Goal: Navigation & Orientation: Understand site structure

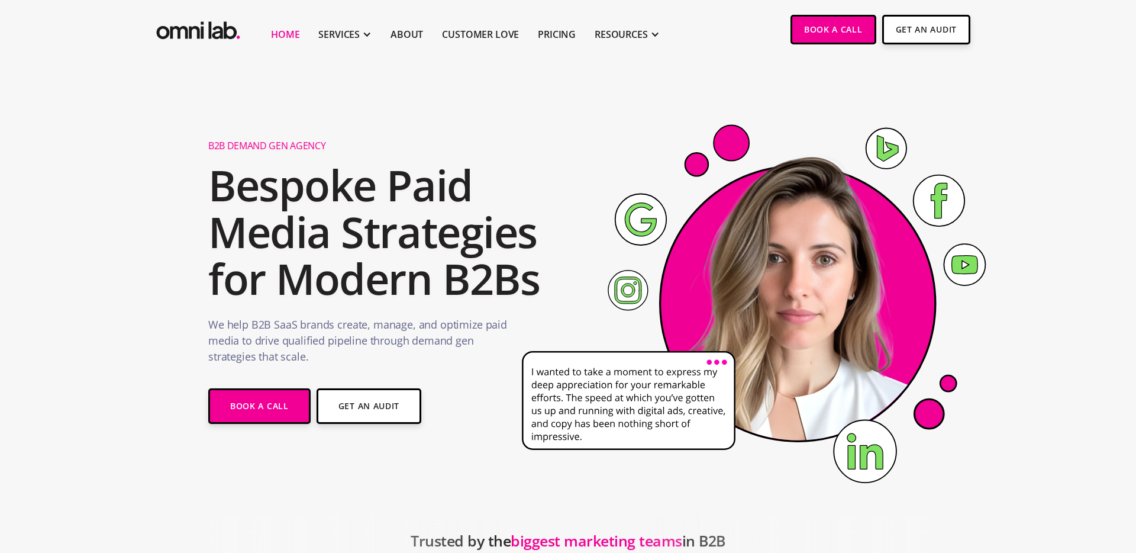
click at [432, 73] on section "B2B Demand Gen Agency Bespoke Paid Media Strategies for Modern B2Bs We help B2B…" at bounding box center [568, 287] width 1136 height 457
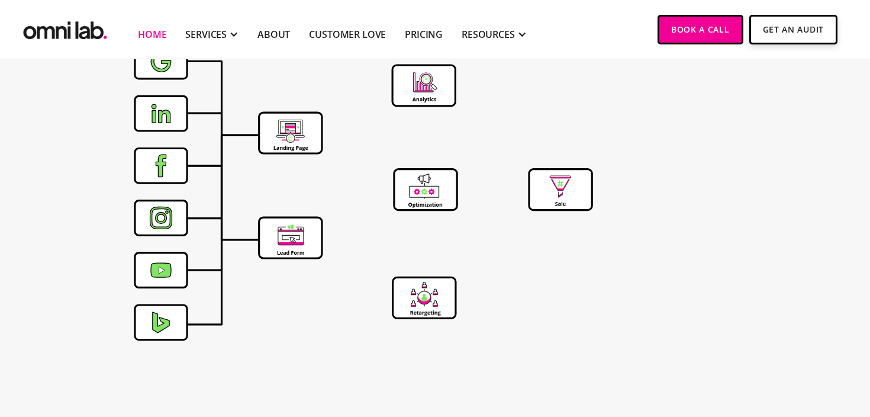
scroll to position [4356, 0]
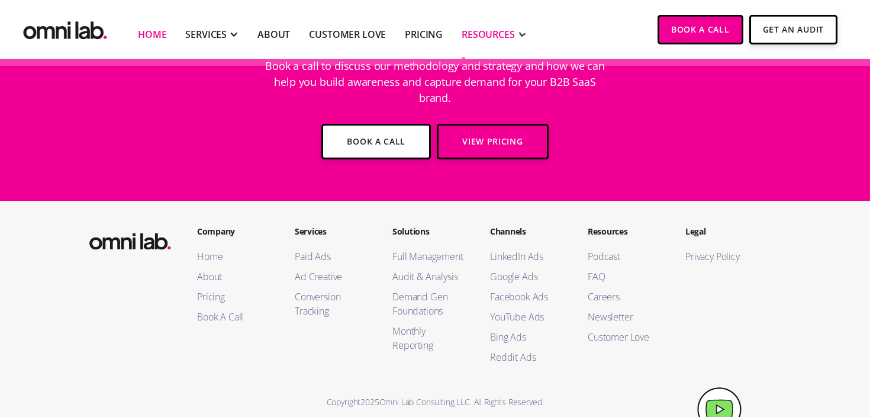
click at [484, 34] on div "RESOURCES" at bounding box center [488, 34] width 53 height 14
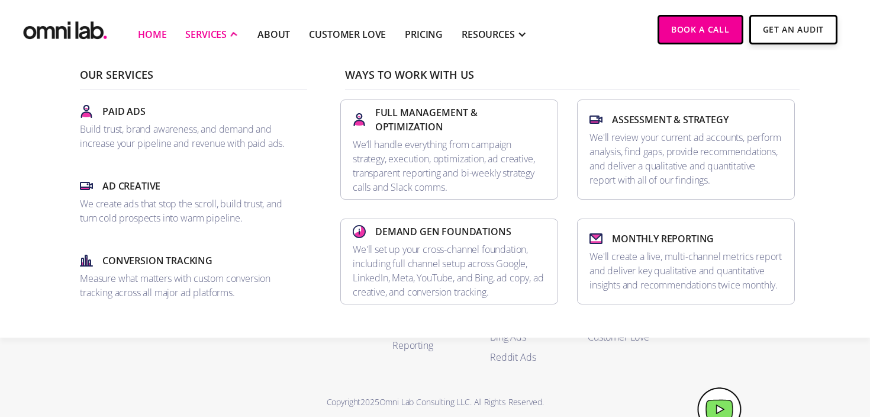
click at [210, 30] on div "SERVICES" at bounding box center [205, 34] width 41 height 14
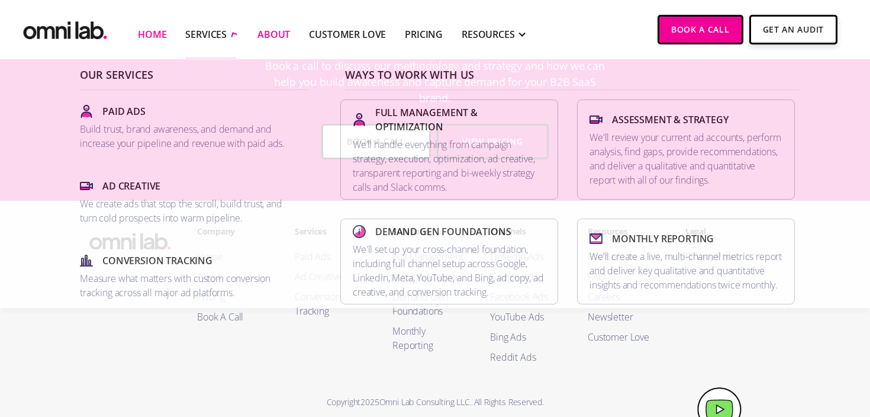
click at [283, 33] on link "About" at bounding box center [273, 34] width 33 height 14
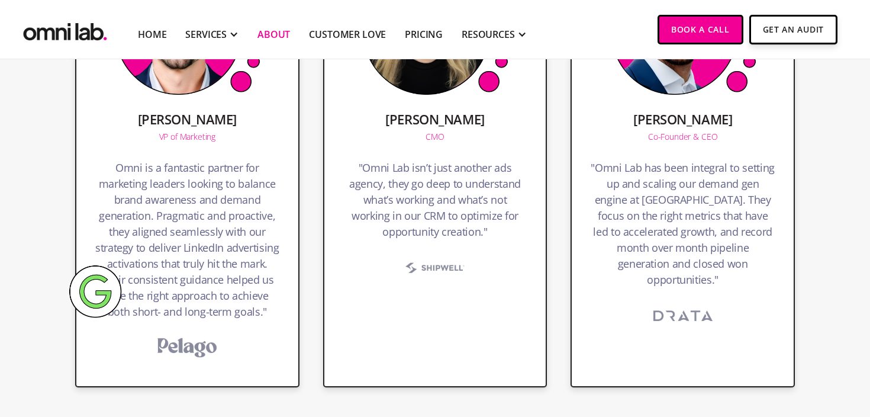
scroll to position [1592, 0]
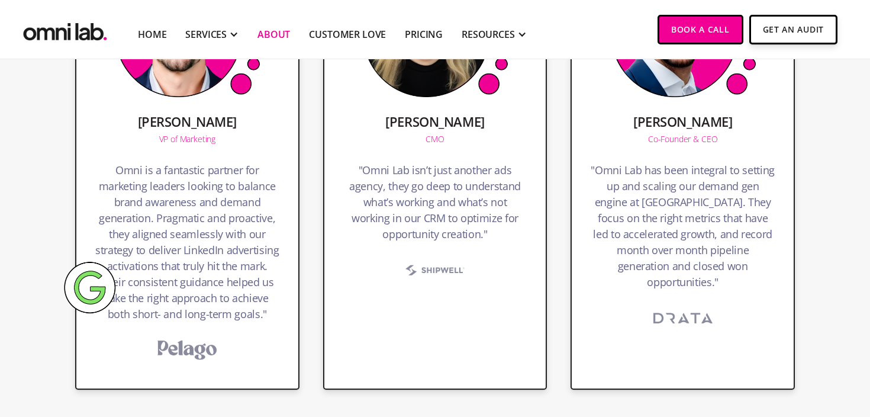
click at [840, 299] on section "Chad Egelhoff VP of Marketing Omni is a fantastic partner for marketing leaders…" at bounding box center [435, 182] width 870 height 459
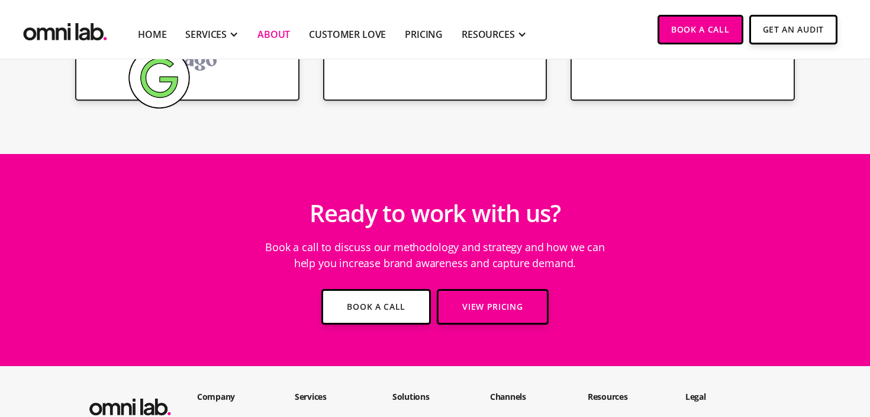
scroll to position [2062, 0]
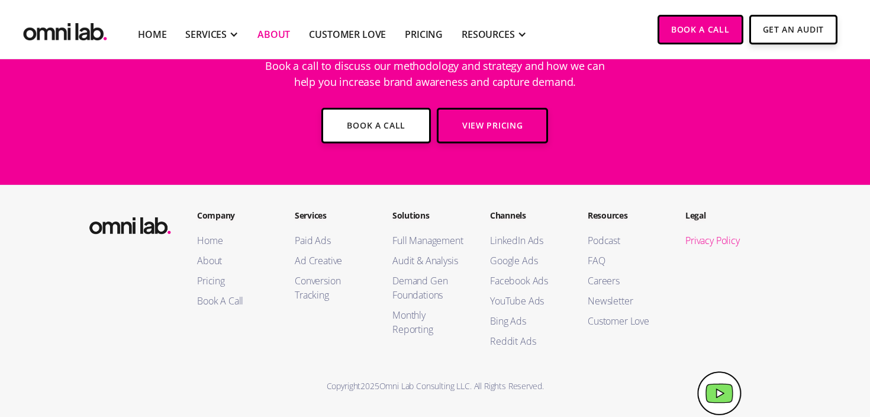
click at [716, 240] on link "Privacy Policy" at bounding box center [722, 240] width 74 height 14
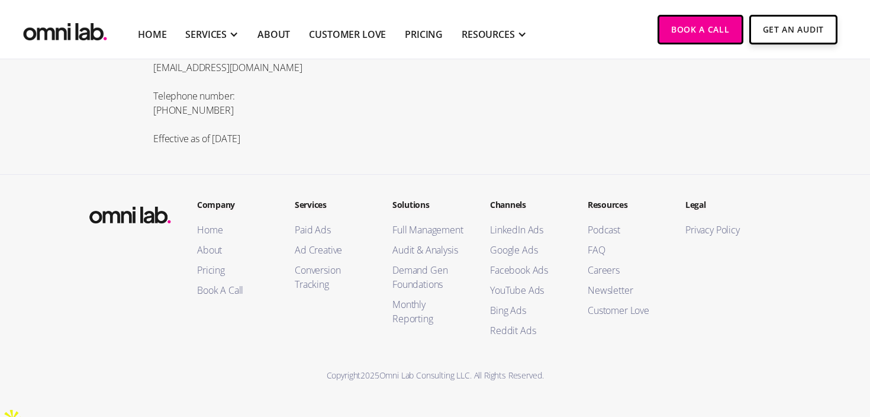
scroll to position [4578, 0]
